Goal: Information Seeking & Learning: Learn about a topic

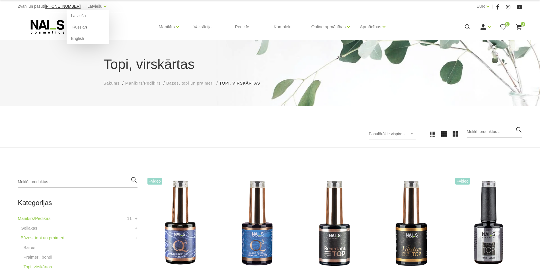
click at [73, 27] on link "Russian" at bounding box center [88, 26] width 43 height 11
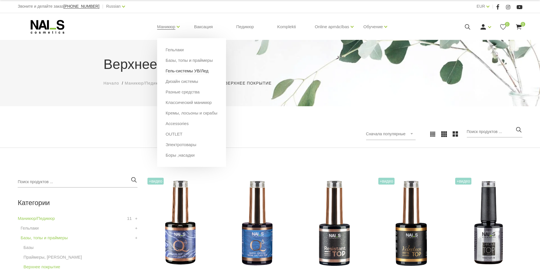
click at [175, 71] on link "Гель-системы УВ/Лед" at bounding box center [187, 71] width 43 height 6
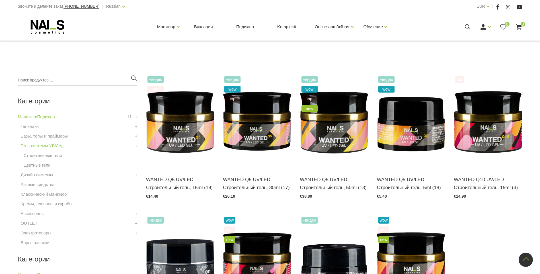
scroll to position [85, 0]
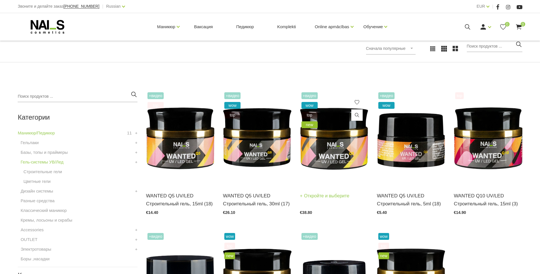
click at [332, 158] on img at bounding box center [334, 138] width 68 height 94
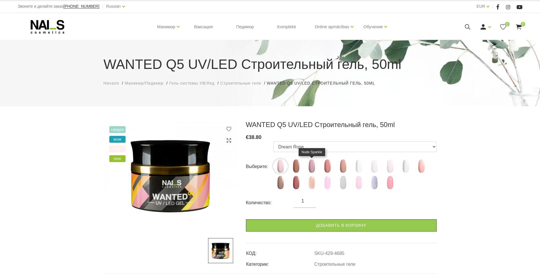
click at [312, 166] on img at bounding box center [312, 166] width 14 height 14
select select "4687"
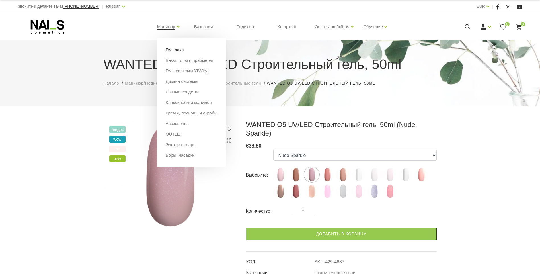
click at [172, 49] on link "Гельлаки" at bounding box center [175, 50] width 18 height 6
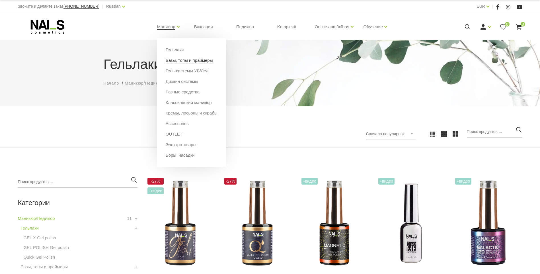
click at [181, 60] on link "Базы, топы и праймеры" at bounding box center [189, 60] width 47 height 6
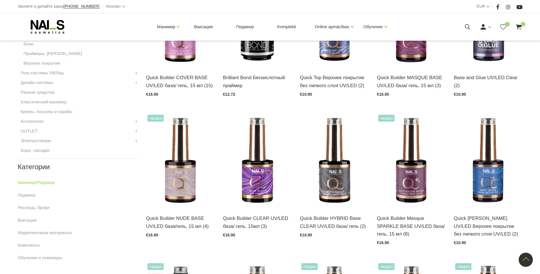
scroll to position [114, 0]
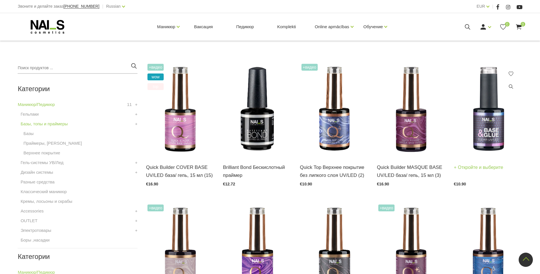
click at [489, 125] on img at bounding box center [488, 109] width 68 height 94
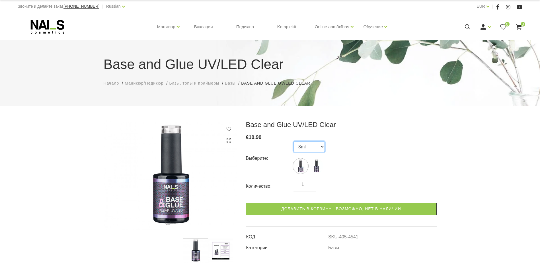
click at [322, 145] on select "8ml 15ml" at bounding box center [309, 146] width 31 height 11
select select "4542"
click at [294, 141] on select "8ml 15ml" at bounding box center [309, 146] width 31 height 11
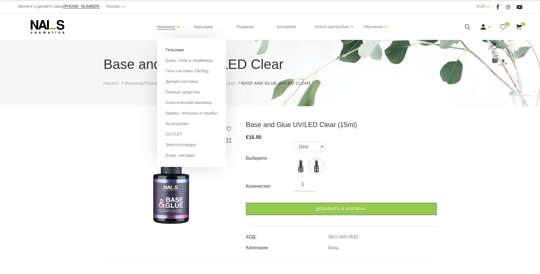
click at [170, 51] on link "Гельлаки" at bounding box center [175, 50] width 18 height 6
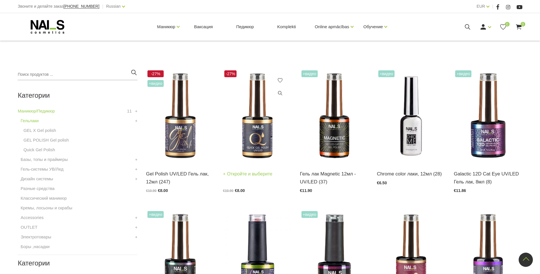
scroll to position [85, 0]
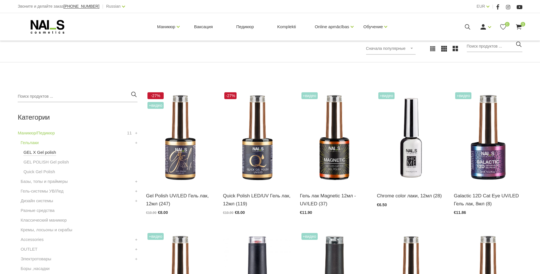
click at [43, 152] on link "GEL X Gel polish" at bounding box center [39, 152] width 33 height 7
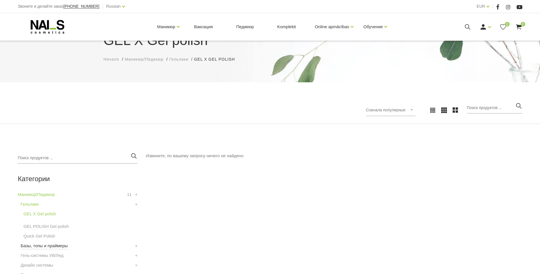
scroll to position [57, 0]
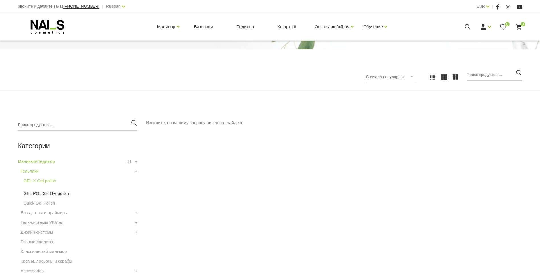
click at [44, 195] on link "GEL POLISH Gel polish" at bounding box center [46, 193] width 46 height 7
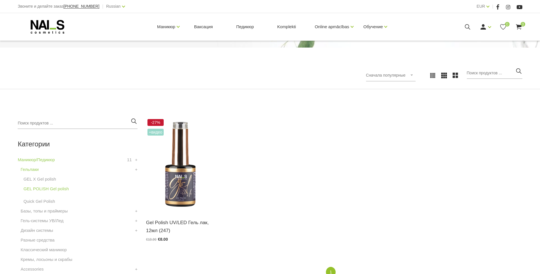
scroll to position [142, 0]
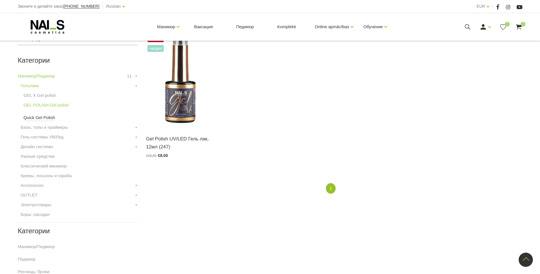
click at [45, 118] on link "Quick Gel Polish" at bounding box center [39, 117] width 32 height 7
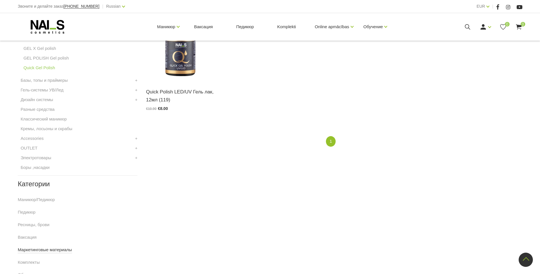
scroll to position [228, 0]
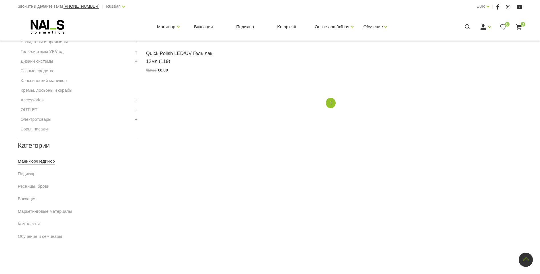
click at [31, 163] on link "Маникюр/Педикюр" at bounding box center [36, 161] width 37 height 7
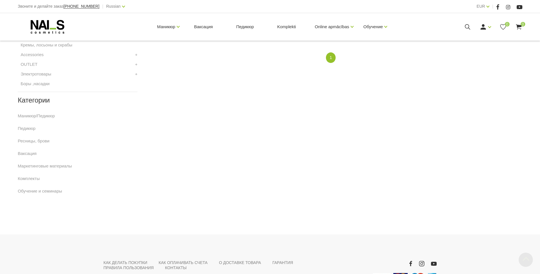
scroll to position [285, 0]
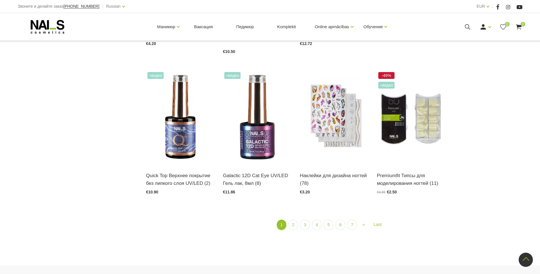
scroll to position [684, 0]
click at [292, 224] on link "2" at bounding box center [294, 224] width 10 height 11
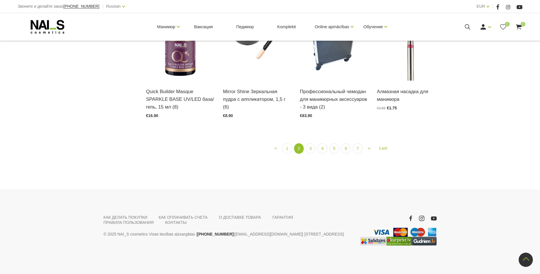
scroll to position [722, 0]
click at [313, 154] on link "3" at bounding box center [311, 148] width 10 height 11
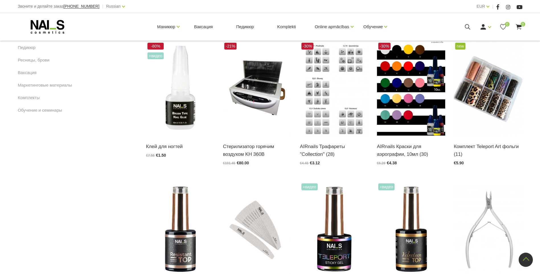
scroll to position [294, 0]
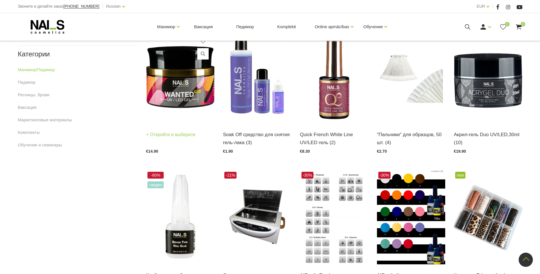
click at [182, 89] on img at bounding box center [180, 77] width 68 height 94
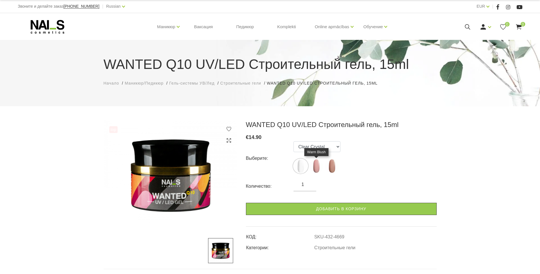
click at [316, 167] on img at bounding box center [316, 166] width 14 height 14
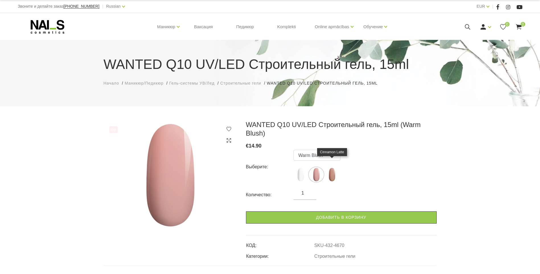
click at [334, 168] on img at bounding box center [332, 174] width 14 height 14
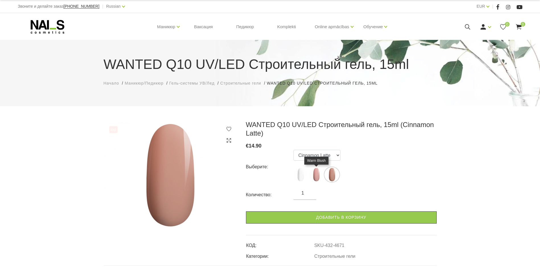
click at [316, 175] on img at bounding box center [316, 174] width 14 height 14
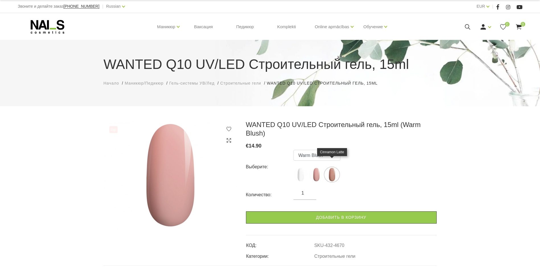
click at [334, 167] on img at bounding box center [332, 174] width 14 height 14
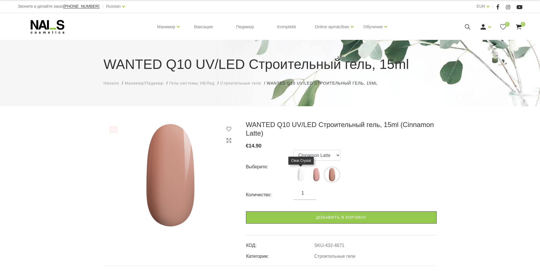
click at [303, 174] on img at bounding box center [301, 174] width 14 height 14
select select "4669"
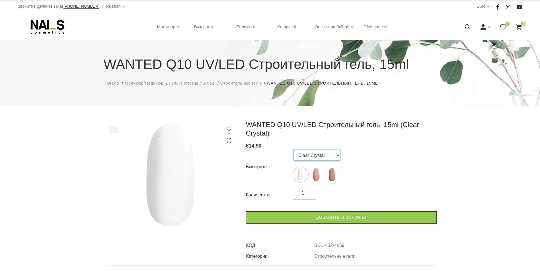
click at [338, 150] on select "Clear Crystal Warm Blush Cinnamon Latte" at bounding box center [317, 155] width 47 height 11
click at [380, 150] on div "Выберите: Clear Crystal Warm Blush Cinnamon Latte" at bounding box center [341, 167] width 191 height 34
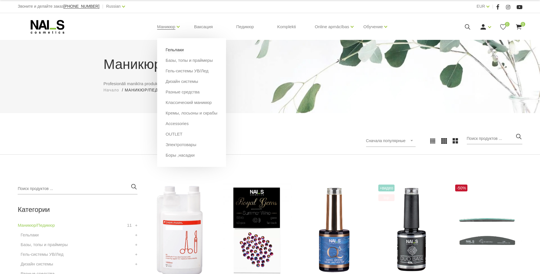
click at [176, 50] on link "Гельлаки" at bounding box center [175, 50] width 18 height 6
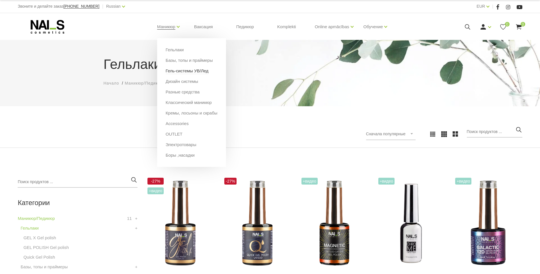
click at [182, 70] on link "Гель-системы УВ/Лед" at bounding box center [187, 71] width 43 height 6
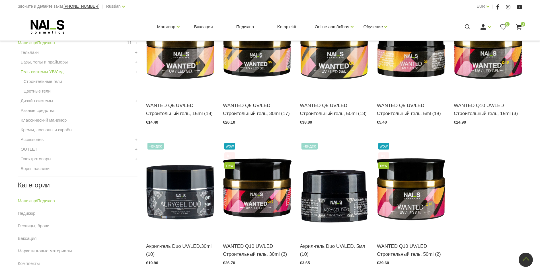
scroll to position [228, 0]
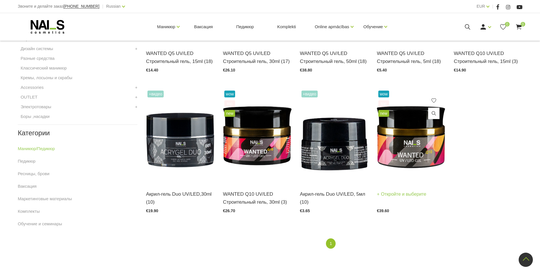
click at [409, 153] on img at bounding box center [411, 136] width 68 height 94
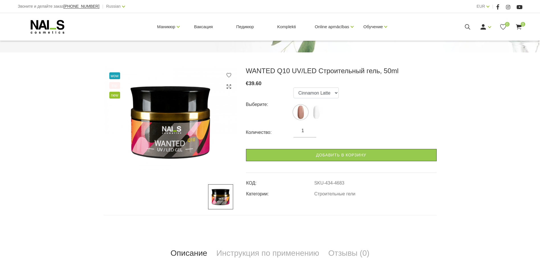
scroll to position [57, 0]
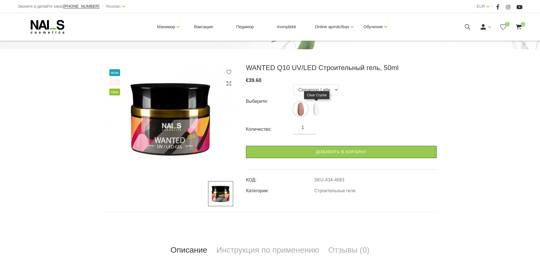
click at [318, 107] on img at bounding box center [316, 109] width 14 height 14
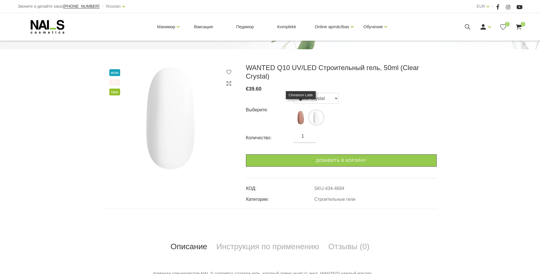
click at [301, 111] on img at bounding box center [301, 118] width 14 height 14
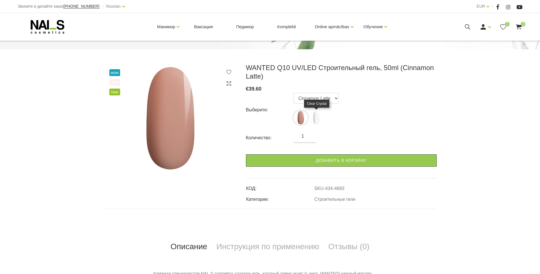
click at [319, 117] on img at bounding box center [316, 118] width 14 height 14
select select "4684"
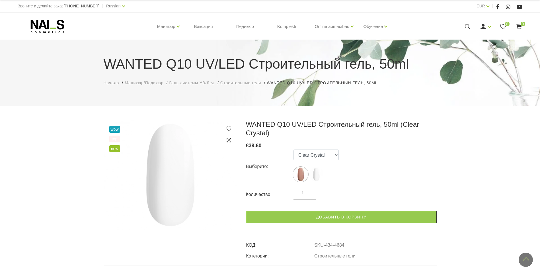
scroll to position [0, 0]
click at [51, 24] on icon at bounding box center [48, 27] width 60 height 14
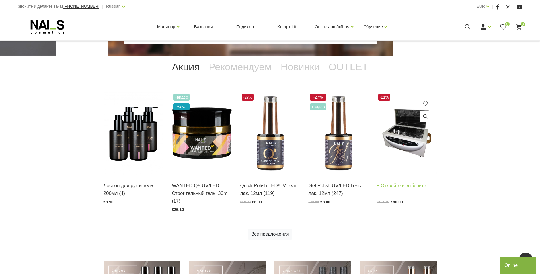
click at [408, 132] on img at bounding box center [407, 133] width 60 height 82
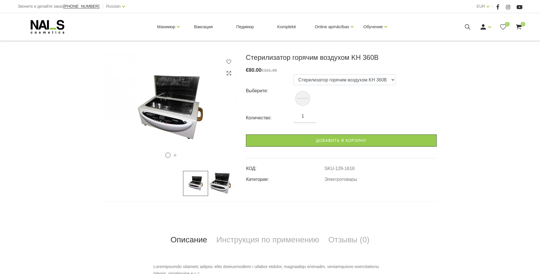
scroll to position [57, 0]
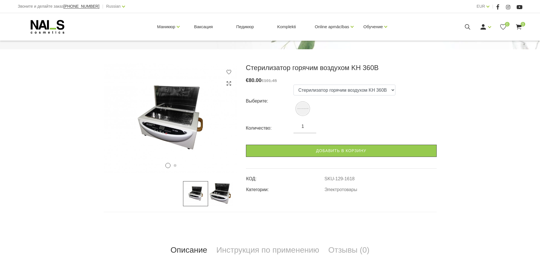
click at [216, 194] on img at bounding box center [220, 193] width 25 height 25
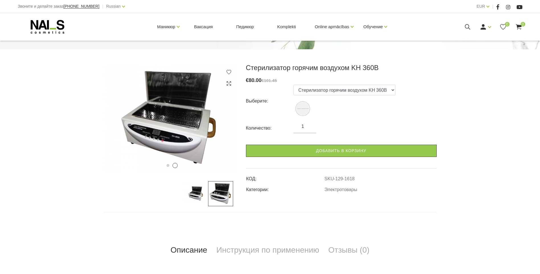
click at [199, 194] on img at bounding box center [195, 193] width 25 height 25
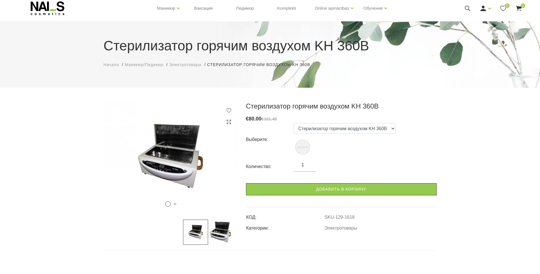
scroll to position [28, 0]
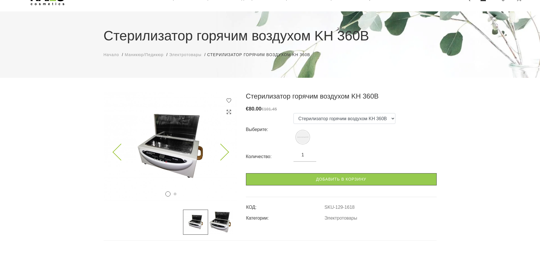
click at [158, 153] on img at bounding box center [171, 146] width 134 height 109
click at [220, 223] on img at bounding box center [220, 222] width 25 height 25
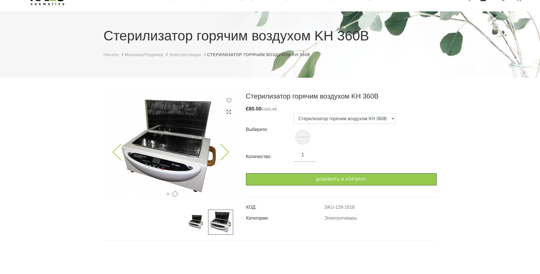
click at [181, 154] on img at bounding box center [171, 146] width 134 height 109
click at [179, 167] on img at bounding box center [171, 146] width 134 height 109
click at [229, 113] on icon at bounding box center [229, 112] width 6 height 6
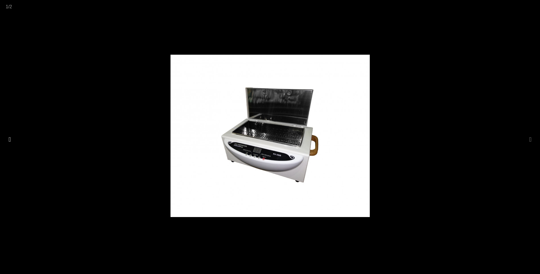
click at [9, 139] on button at bounding box center [10, 139] width 8 height 11
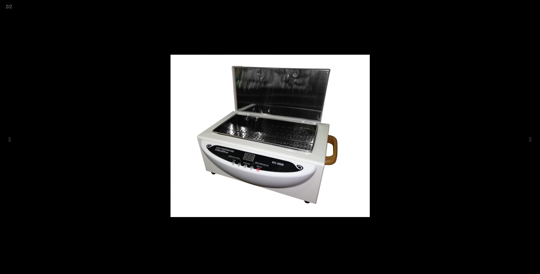
click at [498, 17] on div at bounding box center [270, 137] width 540 height 274
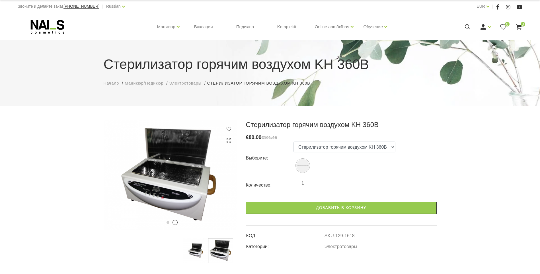
click at [471, 135] on div "1 2 Стерилизатор горячим воздухом KH 360B € 80.00 €101.45 Выберите: Стерилизато…" at bounding box center [270, 270] width 540 height 301
click at [388, 147] on select "Стерилизатор горячим воздухом KH 360B" at bounding box center [345, 147] width 102 height 11
click at [453, 136] on div "1 2 Стерилизатор горячим воздухом KH 360B € 80.00 €101.45 Выберите: Стерилизато…" at bounding box center [270, 270] width 540 height 301
click at [45, 23] on icon at bounding box center [48, 27] width 60 height 14
